Goal: Ask a question: Seek information or help from site administrators or community

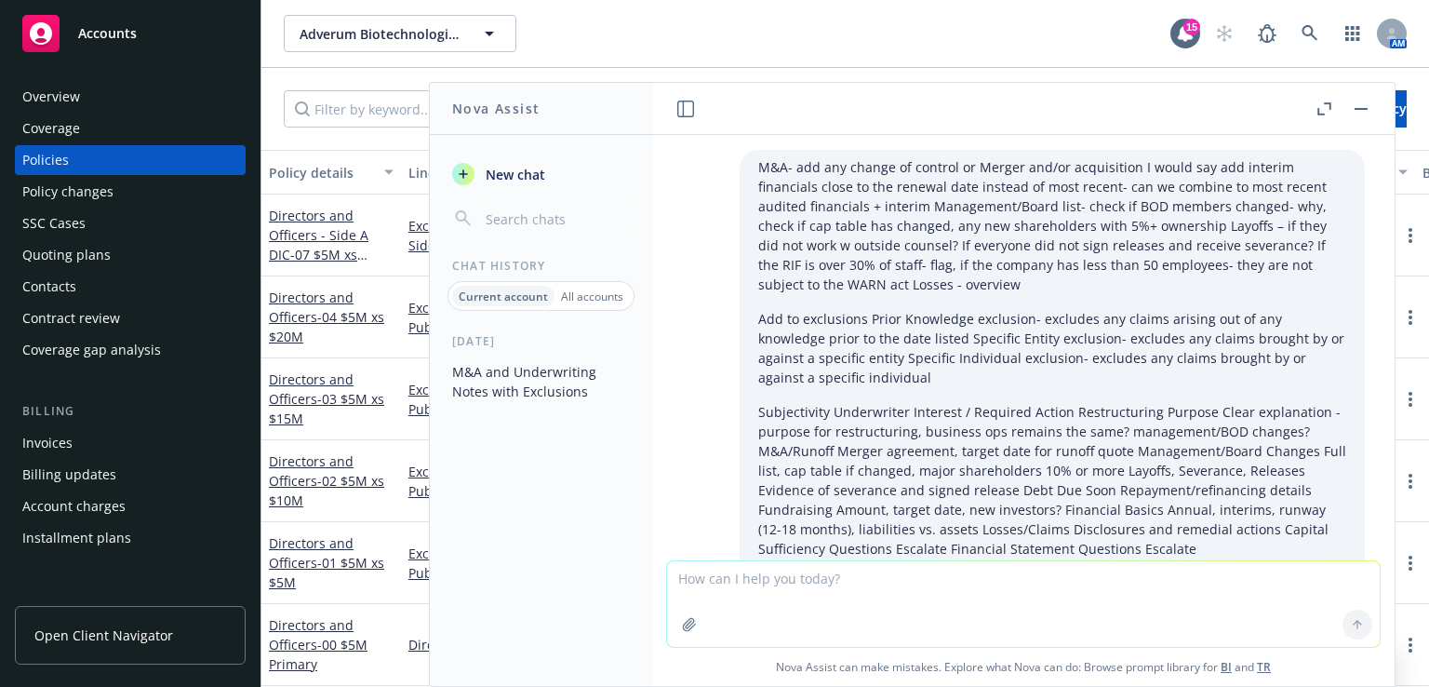
scroll to position [4739, 0]
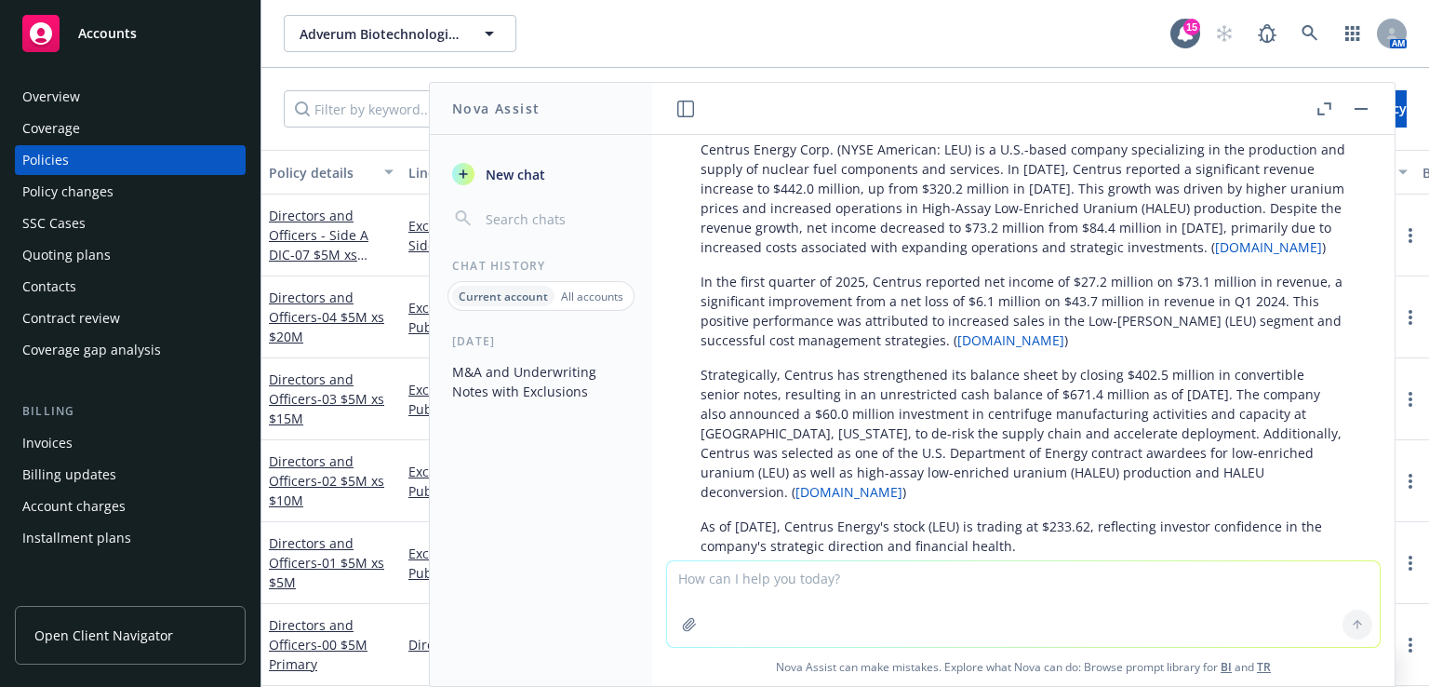
click at [63, 151] on div "Policies" at bounding box center [45, 160] width 47 height 30
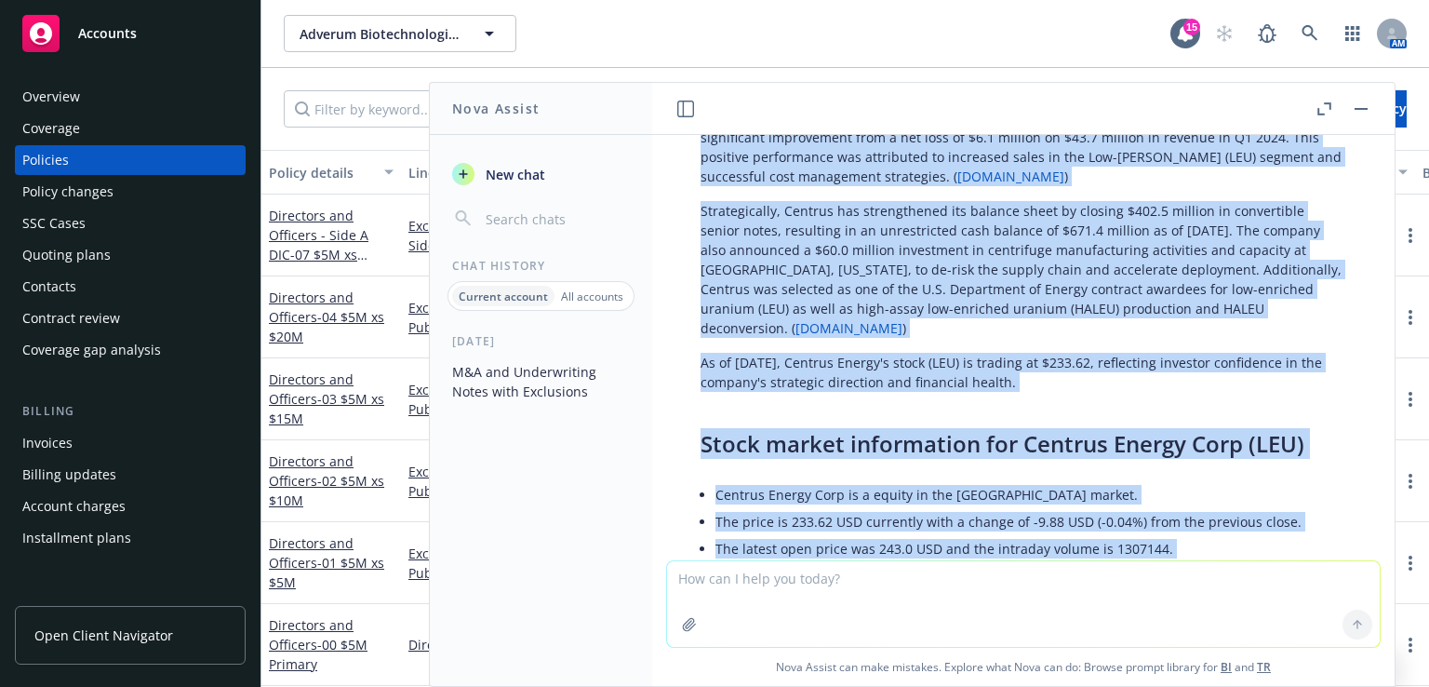
scroll to position [5055, 0]
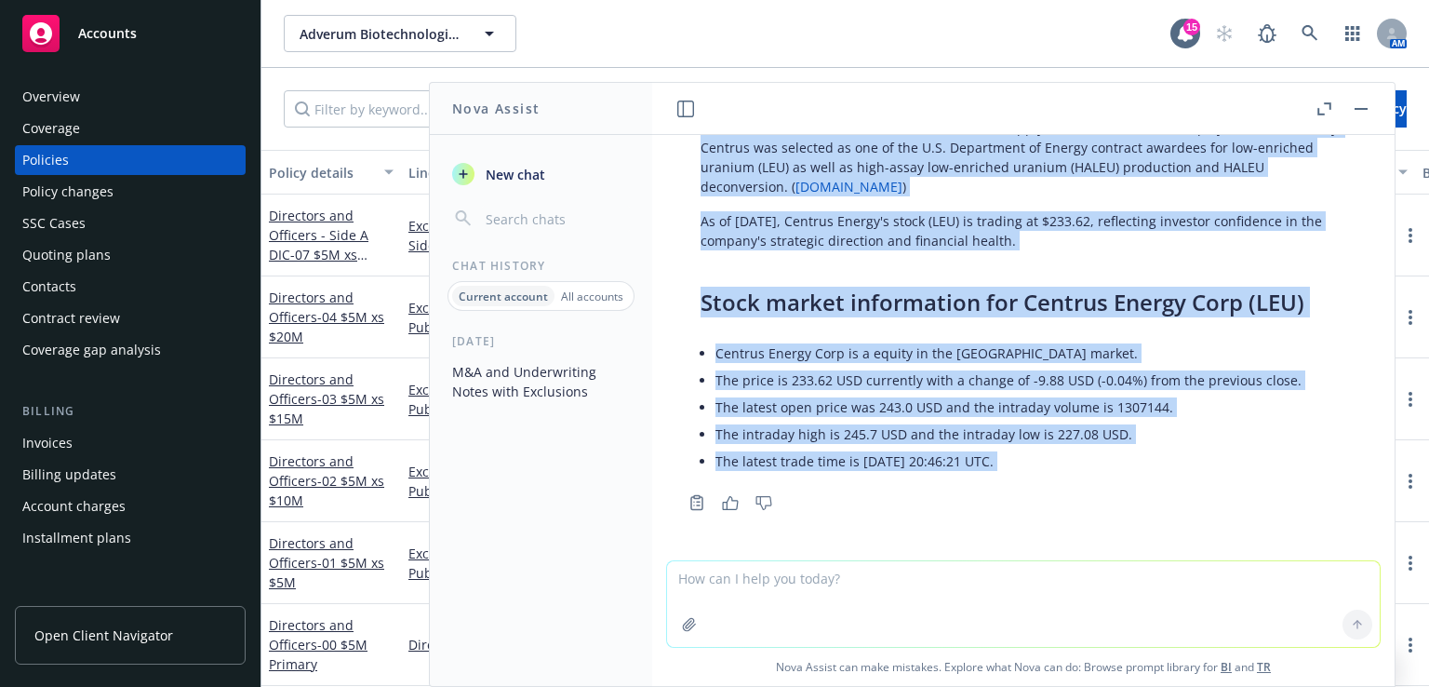
drag, startPoint x: 704, startPoint y: 278, endPoint x: 903, endPoint y: 533, distance: 323.6
click at [903, 533] on div "M&A- add any change of control or Merger and/or acquisition I would say add int…" at bounding box center [1023, 347] width 743 height 425
copy div "Centrus Energy Corp. (NYSE American: LEU) is a U.S.-based company specializing …"
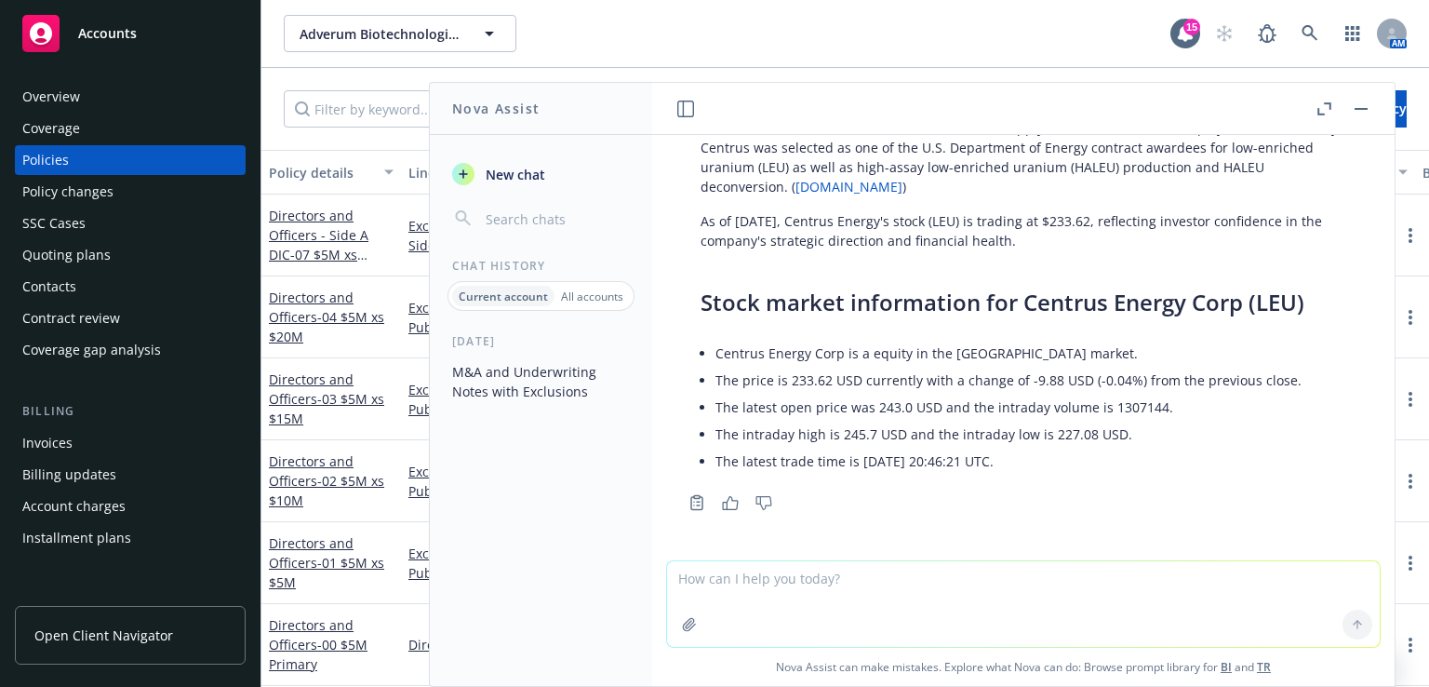
click at [714, 582] on textarea at bounding box center [1023, 604] width 713 height 86
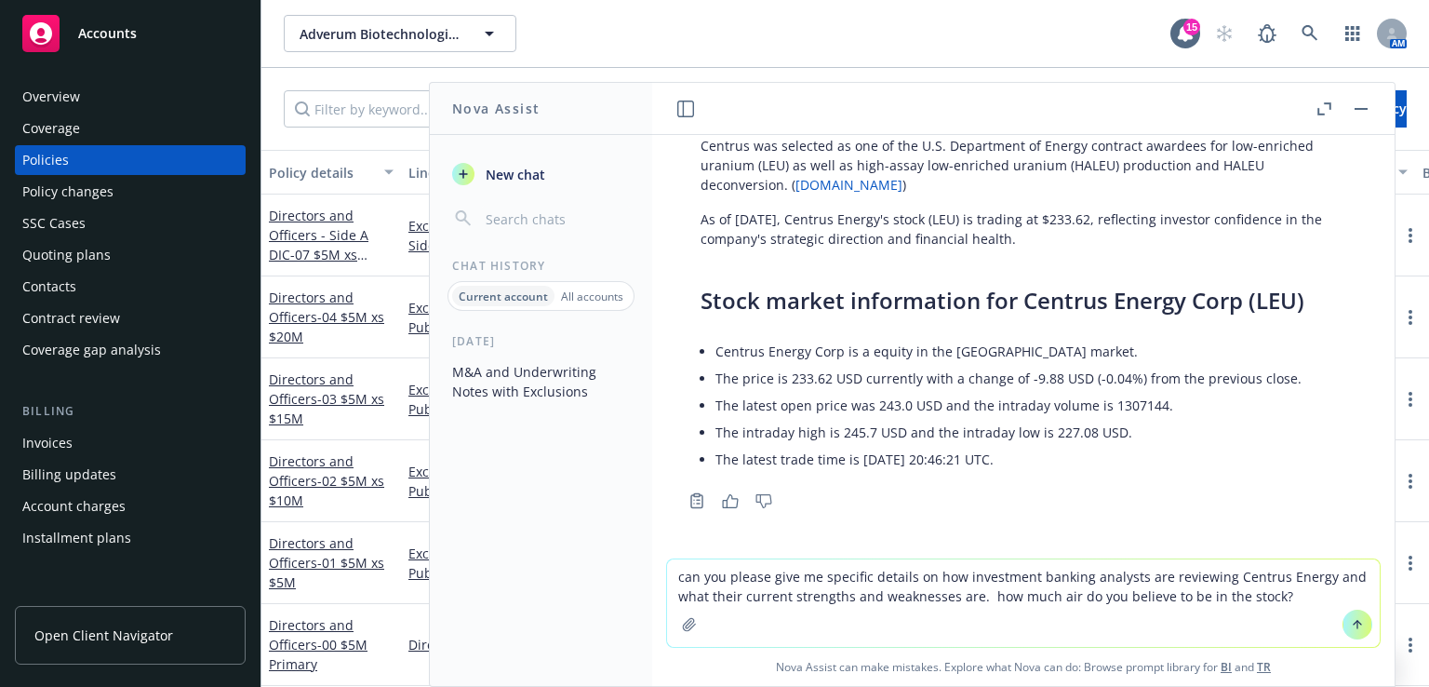
click at [714, 582] on textarea "can you please give me specific details on how investment banking analysts are …" at bounding box center [1023, 602] width 713 height 87
click at [1288, 596] on textarea "can you please give me specific details on how investment banking analysts are …" at bounding box center [1023, 602] width 713 height 87
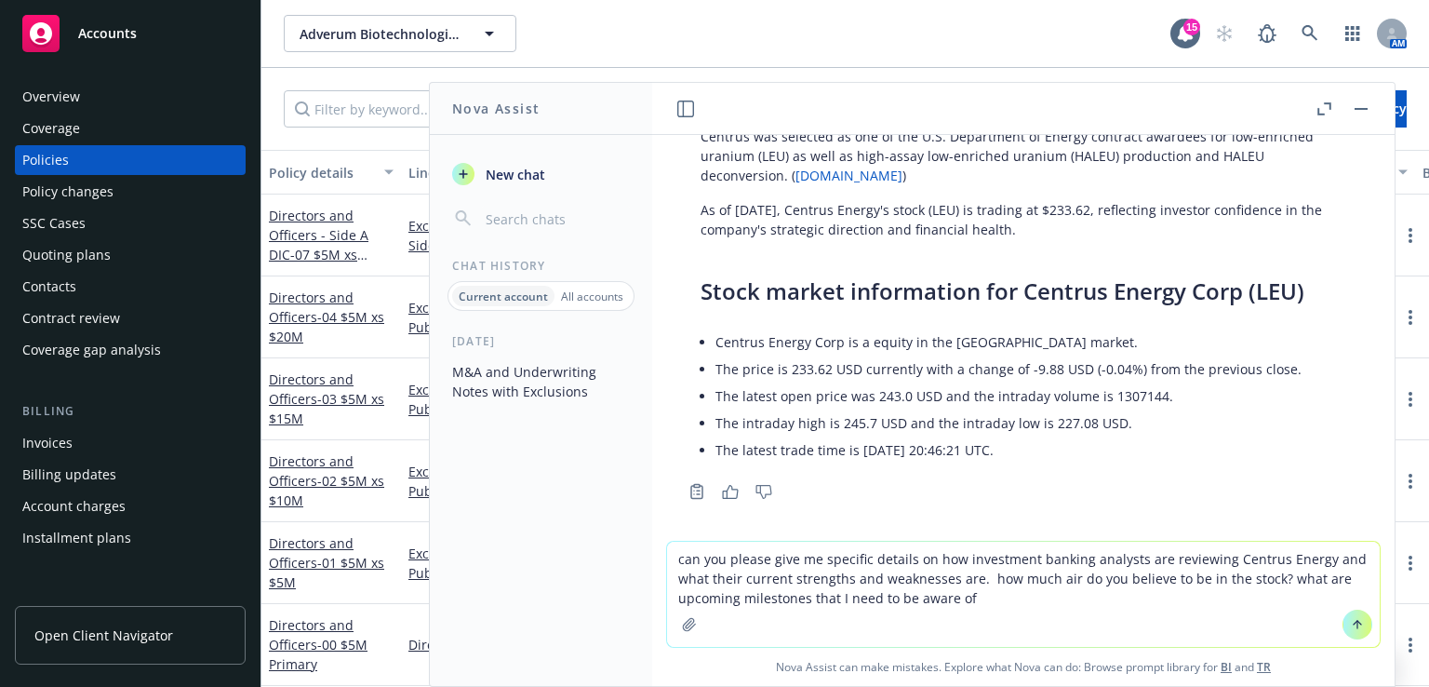
type textarea "can you please give me specific details on how investment banking analysts are …"
click at [1351, 627] on icon at bounding box center [1357, 624] width 13 height 13
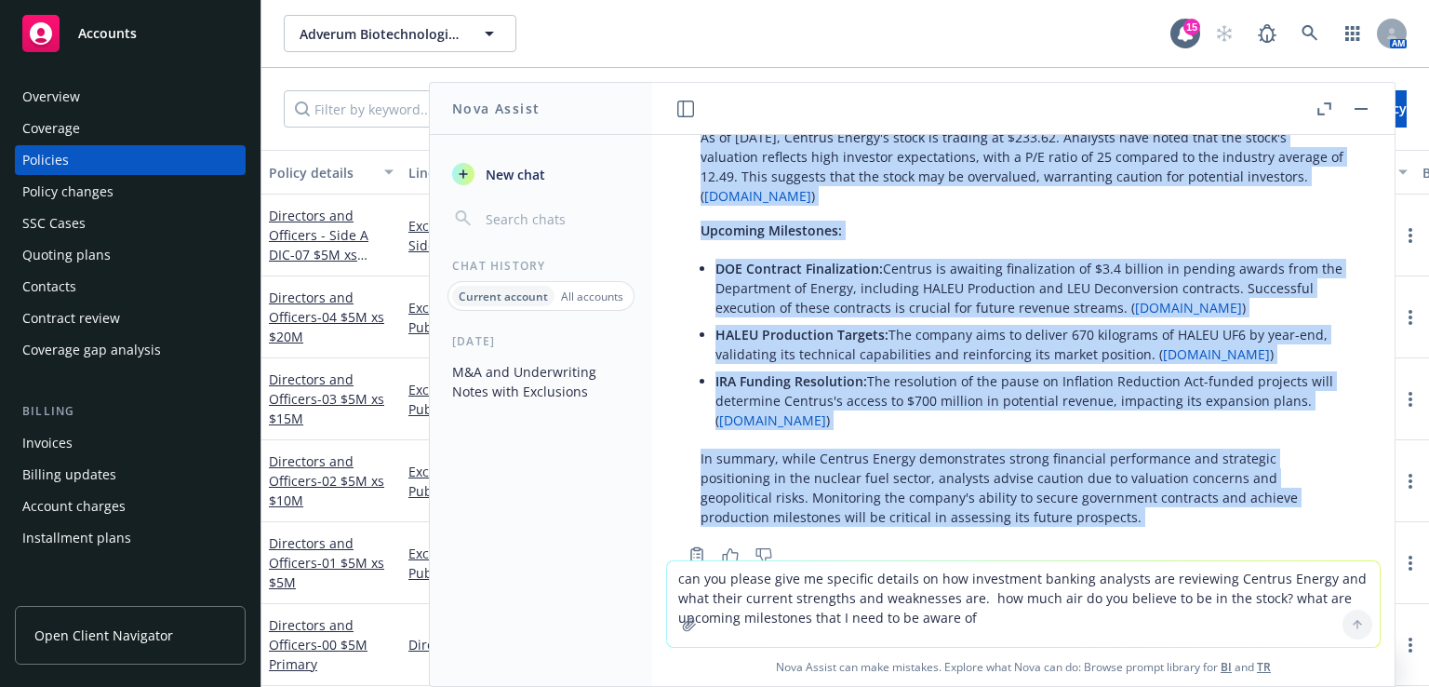
scroll to position [6332, 0]
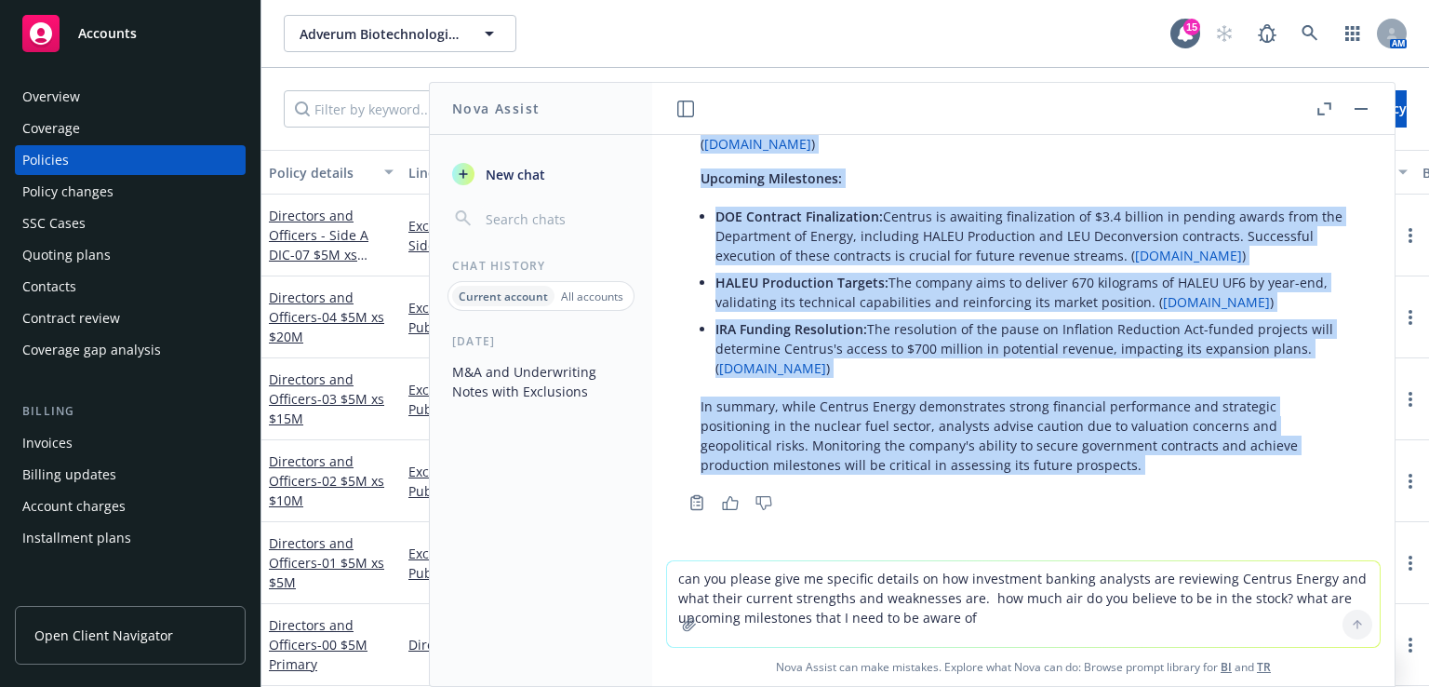
drag, startPoint x: 704, startPoint y: 356, endPoint x: 837, endPoint y: 567, distance: 248.9
click at [837, 567] on div "M&A- add any change of control or Merger and/or acquisition I would say add int…" at bounding box center [1023, 410] width 743 height 551
copy div "nvestment banking analysts have been closely monitoring Centrus Energy Corp. (N…"
click at [357, 187] on button "Policy details" at bounding box center [332, 172] width 140 height 45
click at [1318, 102] on icon "button" at bounding box center [1325, 108] width 14 height 13
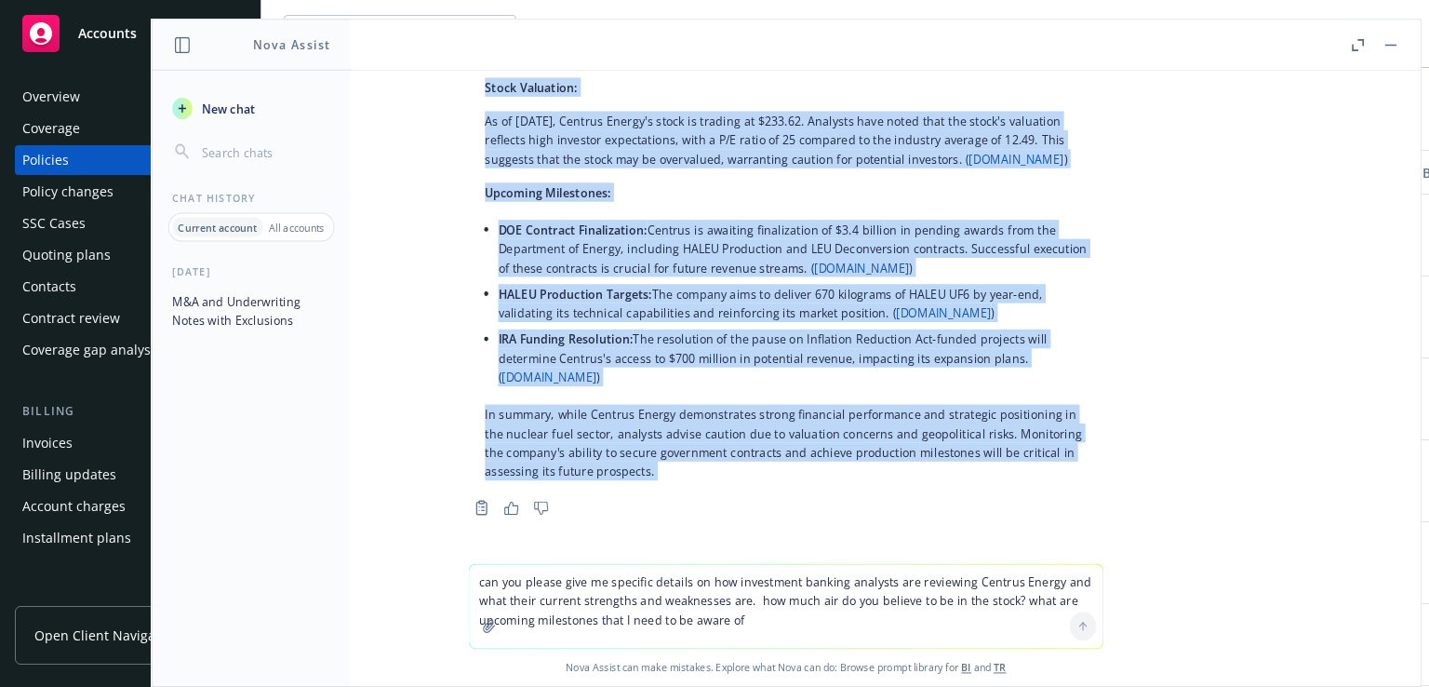
scroll to position [6114, 0]
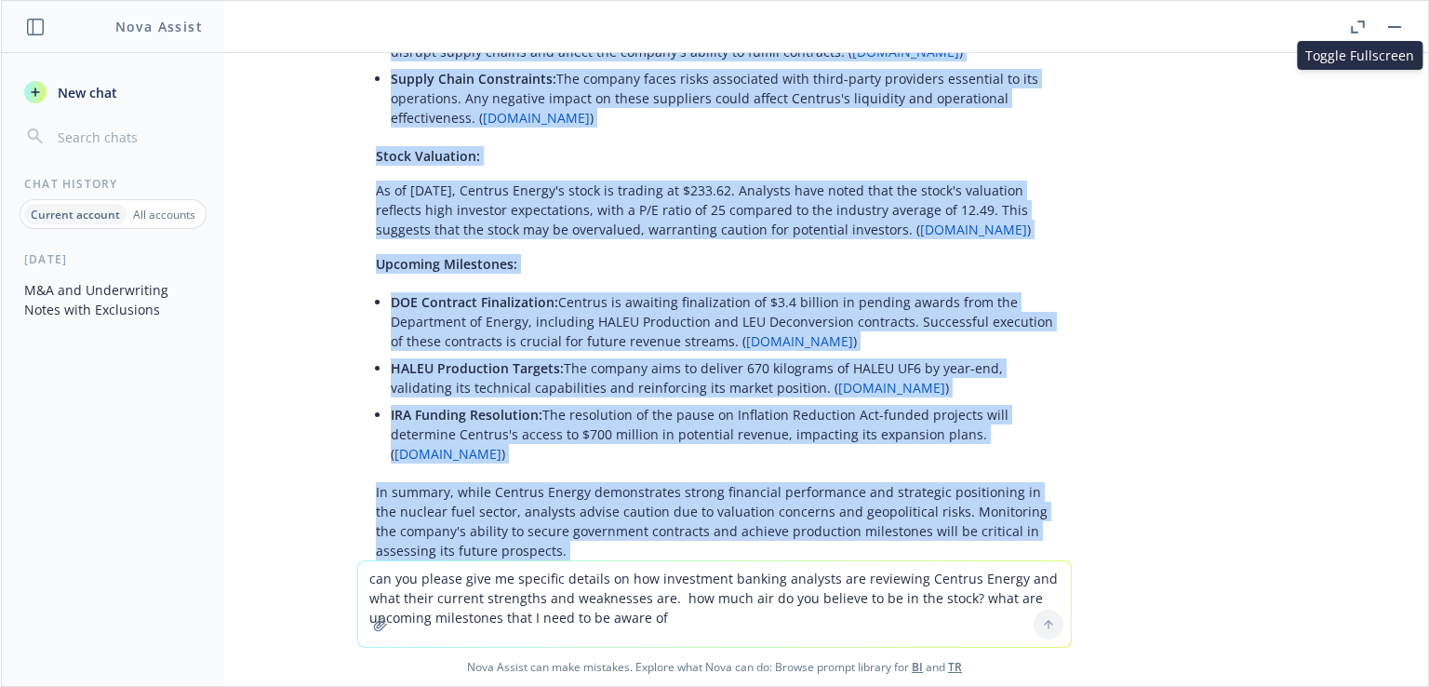
click at [1351, 23] on icon "button" at bounding box center [1358, 26] width 14 height 13
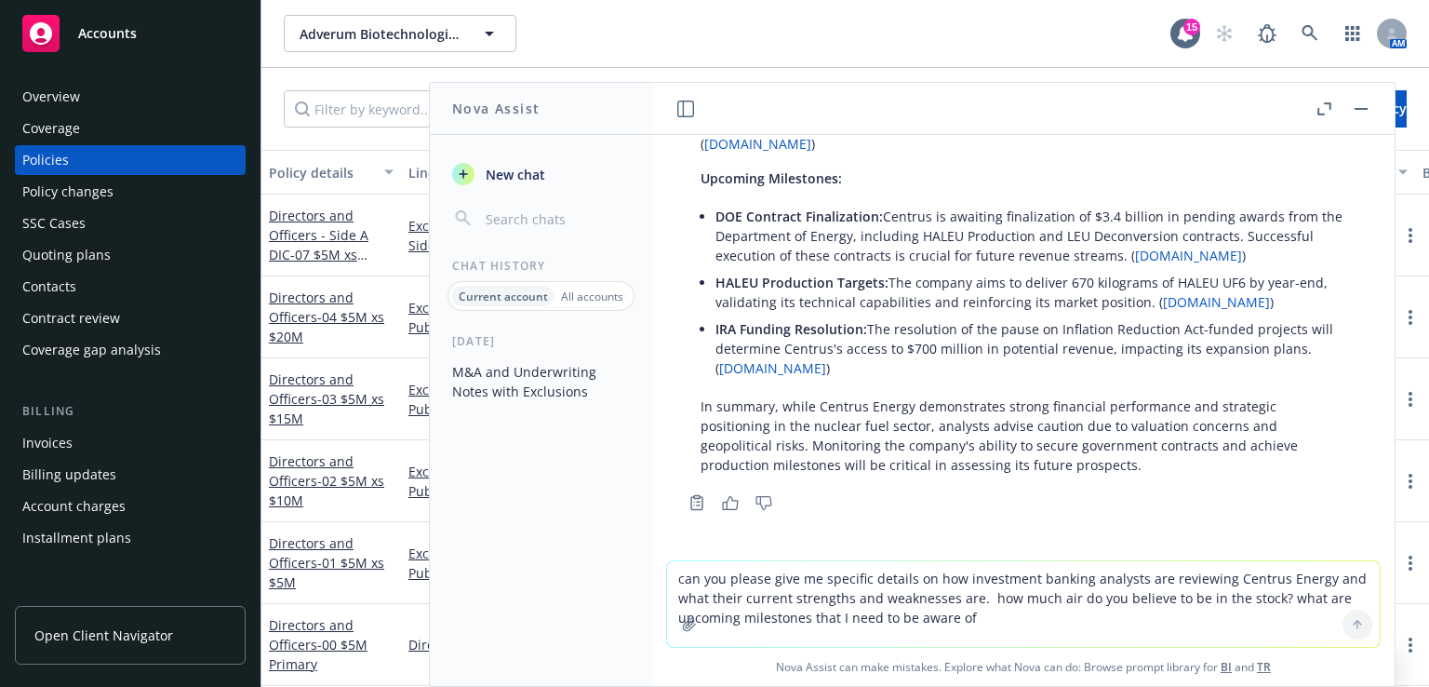
scroll to position [6328, 0]
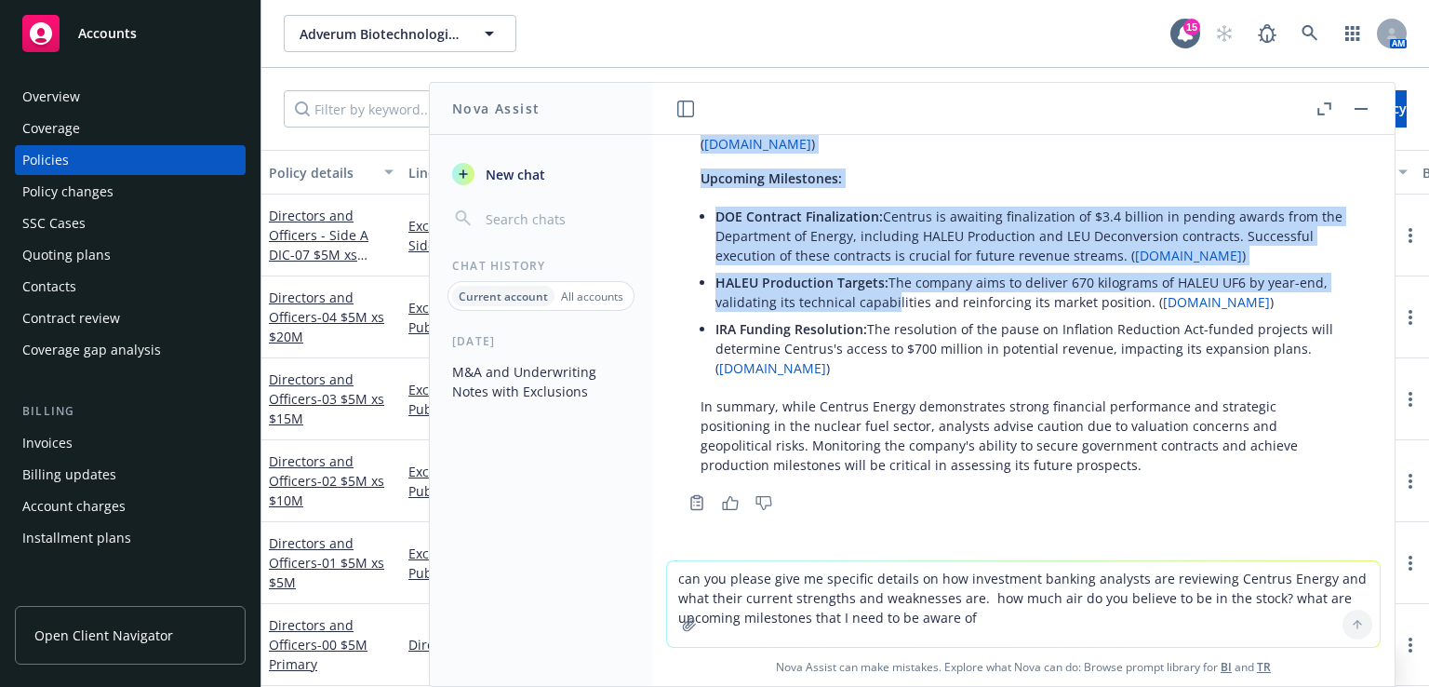
drag, startPoint x: 758, startPoint y: 87, endPoint x: 890, endPoint y: 308, distance: 257.9
click at [890, 308] on div "M&A- add any change of control or Merger and/or acquisition I would say add int…" at bounding box center [1023, 384] width 743 height 603
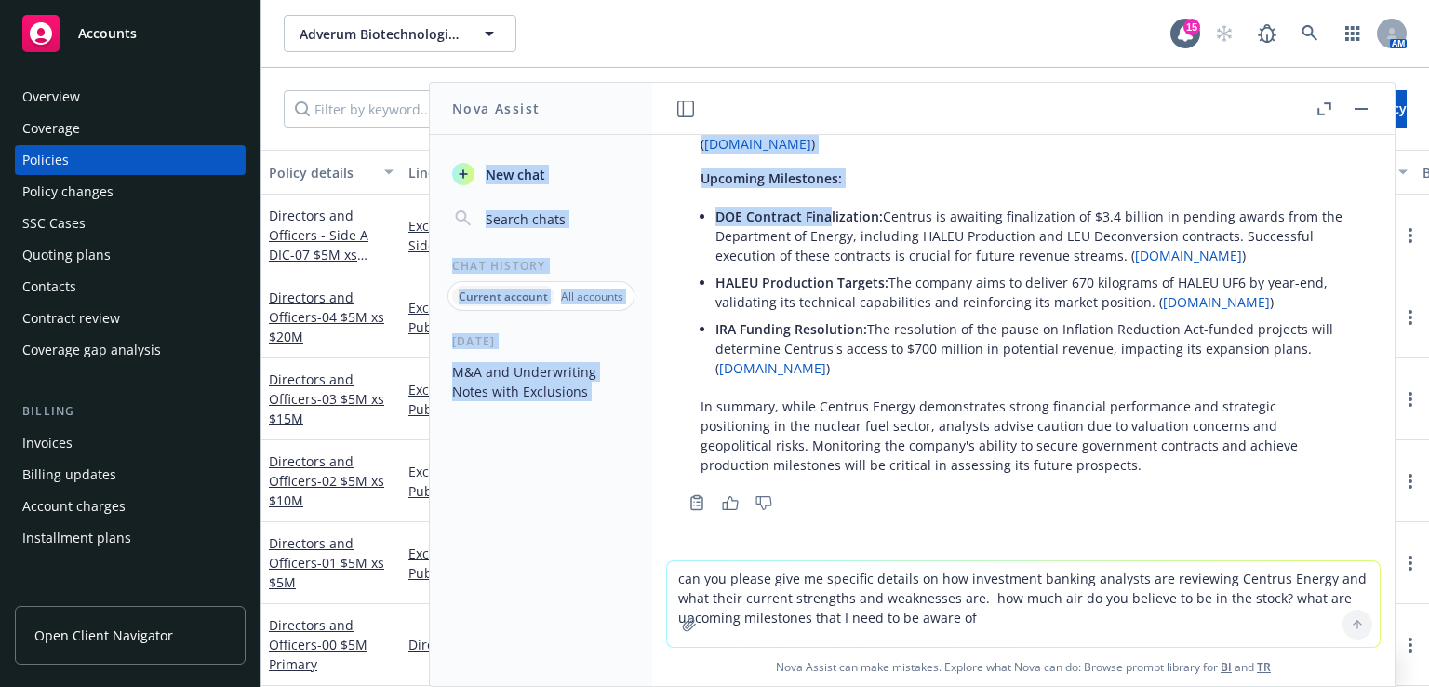
drag, startPoint x: 608, startPoint y: 105, endPoint x: 830, endPoint y: 218, distance: 249.3
click at [830, 218] on div "Nova Assist New chat Chat History Current account All accounts [DATE] M&A and U…" at bounding box center [1023, 384] width 745 height 605
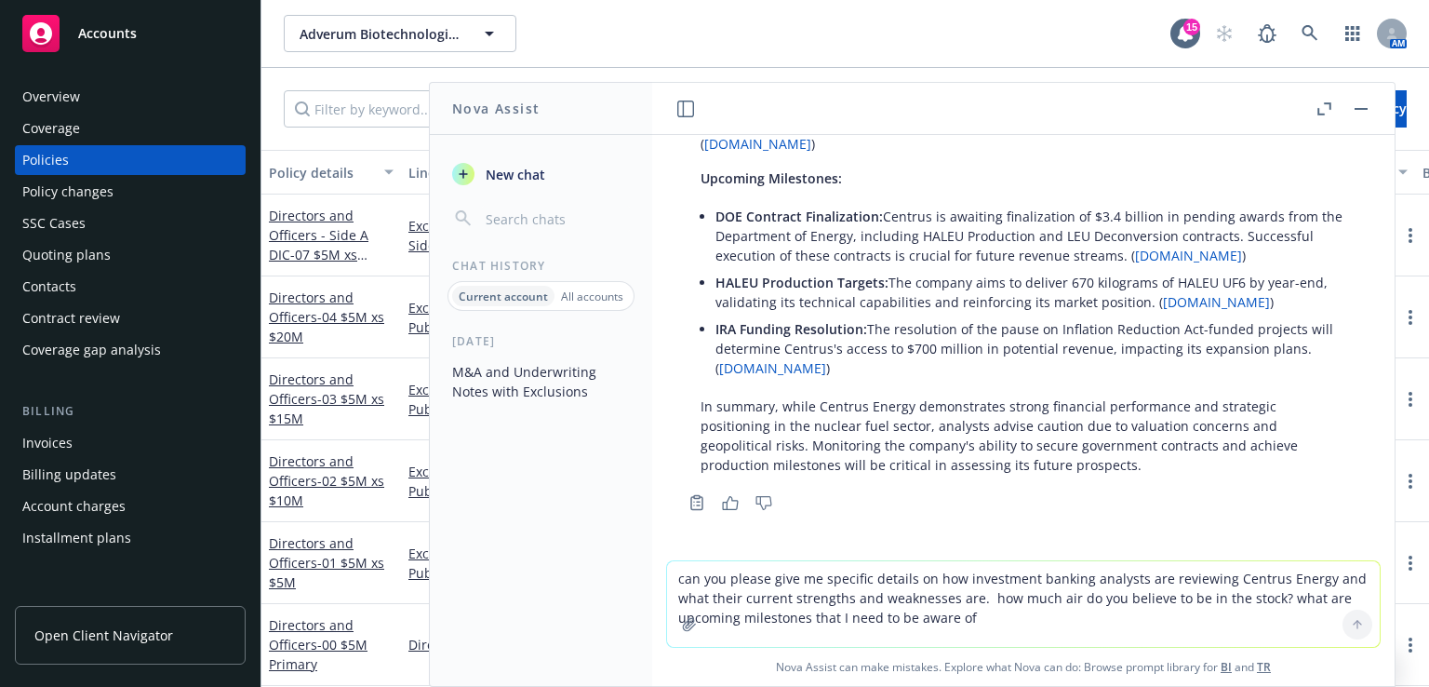
click at [389, 197] on div "Directors and Officers - Side A DIC - 07 $5M xs $35M Excess" at bounding box center [332, 236] width 140 height 82
click at [1351, 104] on button "button" at bounding box center [1361, 109] width 22 height 22
